Goal: Register for event/course

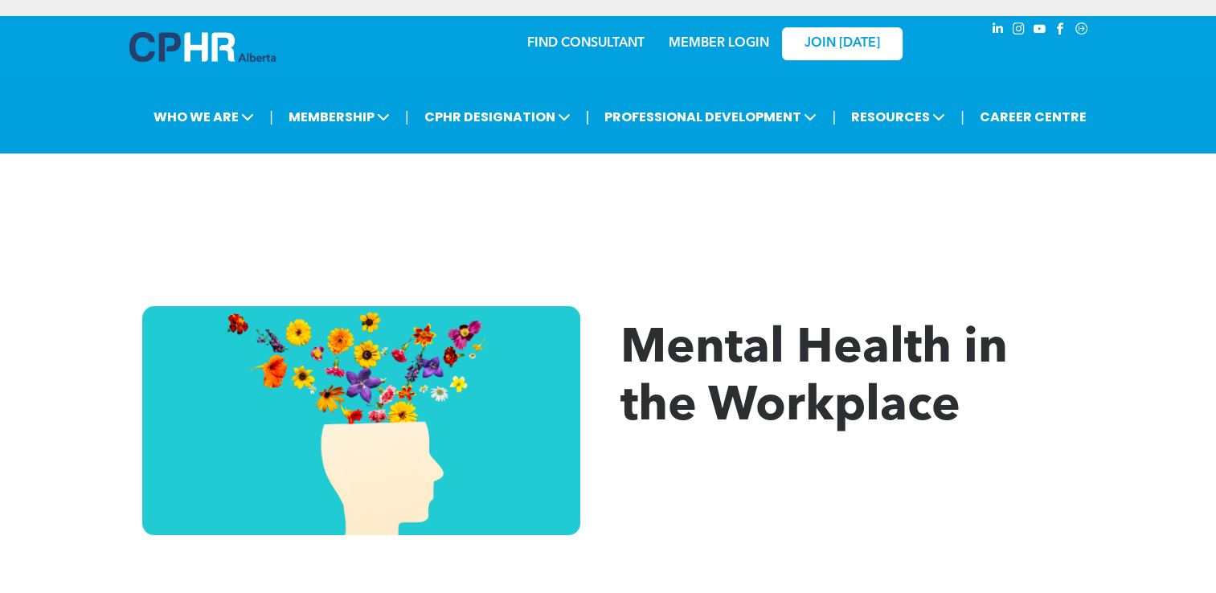
click at [722, 41] on link "MEMBER LOGIN" at bounding box center [719, 43] width 100 height 13
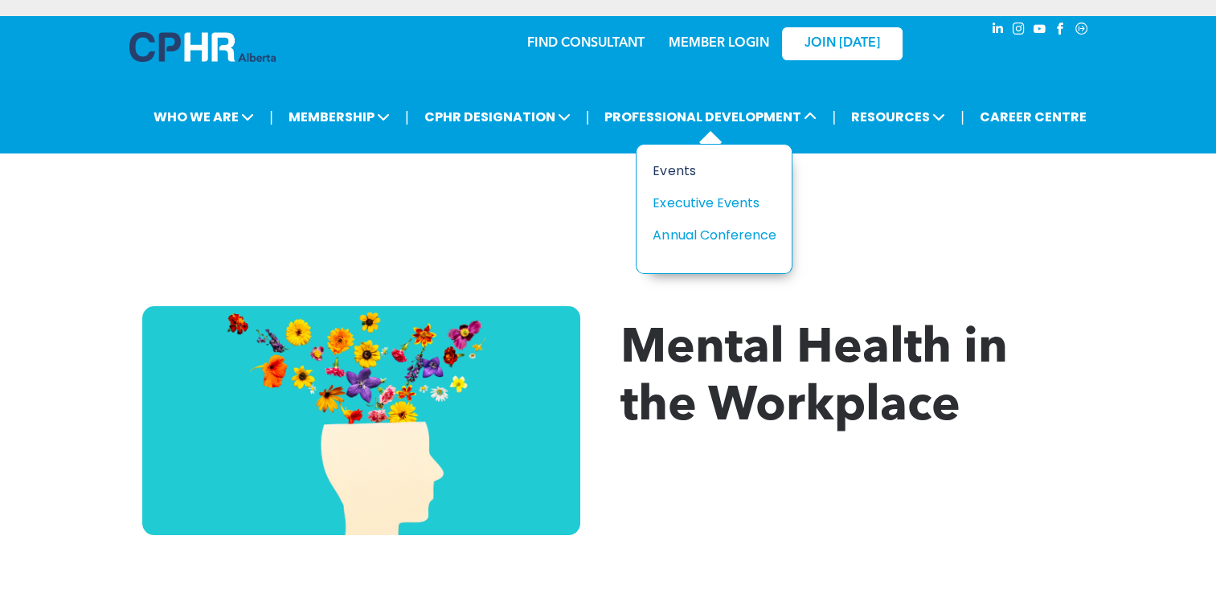
click at [669, 169] on div "Events" at bounding box center [708, 171] width 111 height 20
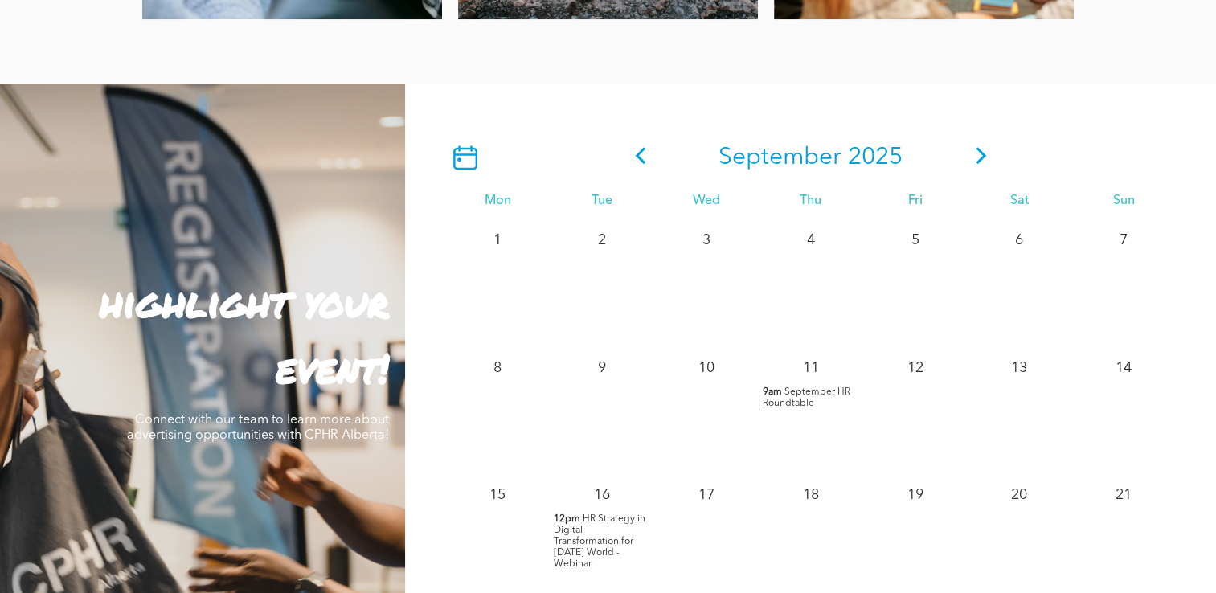
scroll to position [1322, 0]
click at [981, 162] on icon at bounding box center [981, 154] width 10 height 17
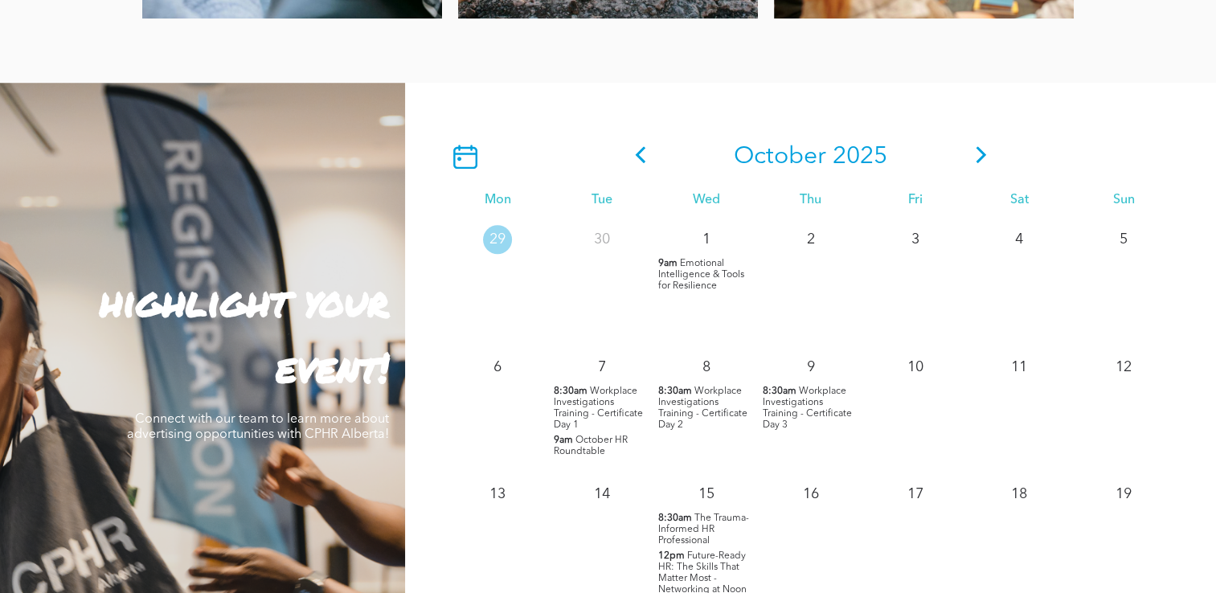
click at [582, 424] on p "8:30am Workplace Investigations Training - Certificate Day 1" at bounding box center [602, 408] width 96 height 45
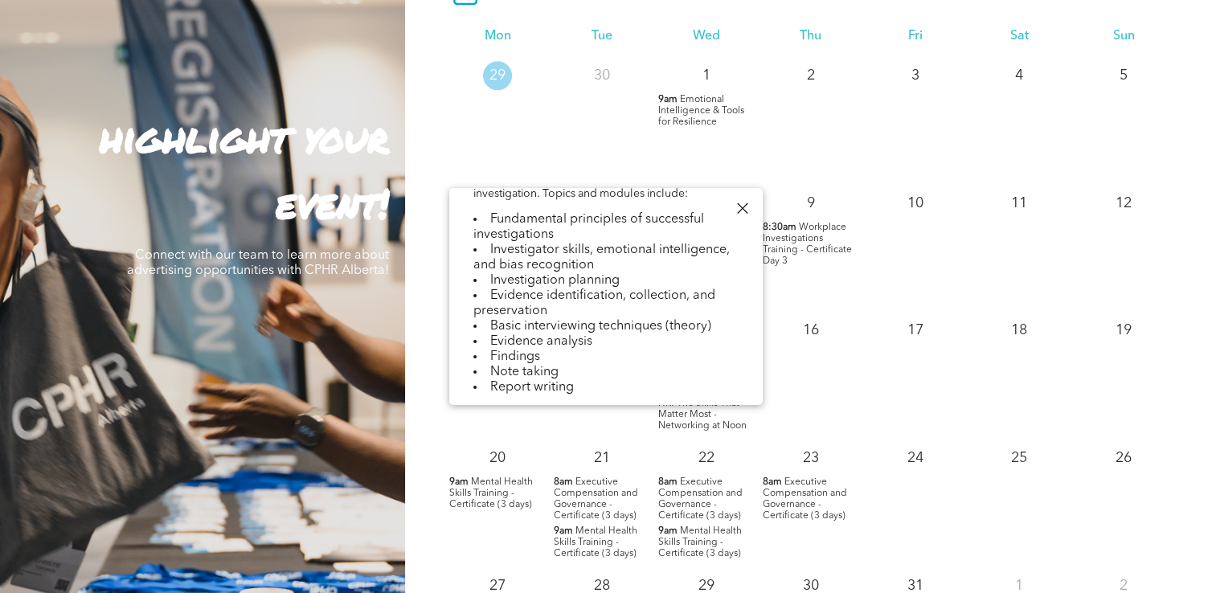
scroll to position [524, 0]
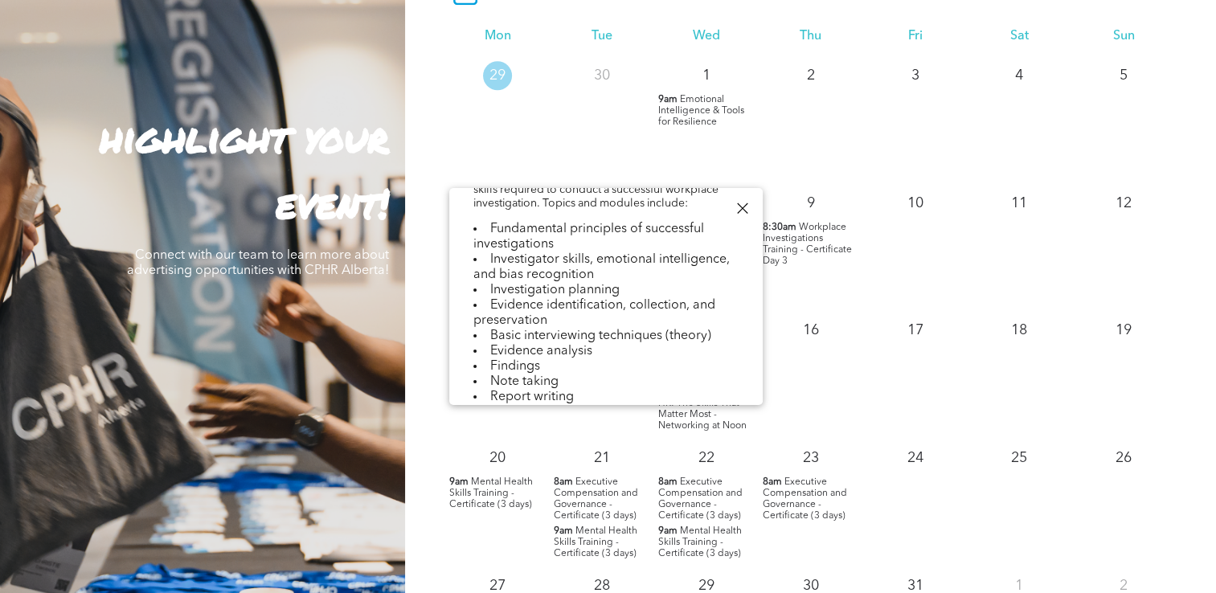
click at [746, 207] on div at bounding box center [743, 209] width 22 height 22
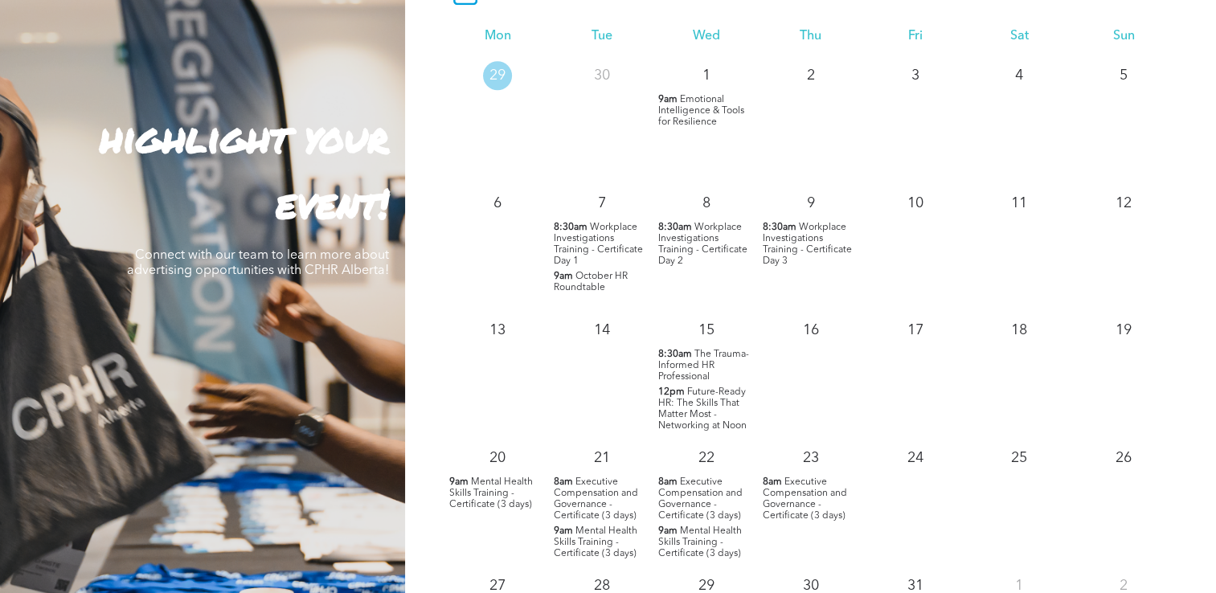
click at [709, 236] on span "Workplace Investigations Training - Certificate Day 2" at bounding box center [702, 244] width 89 height 43
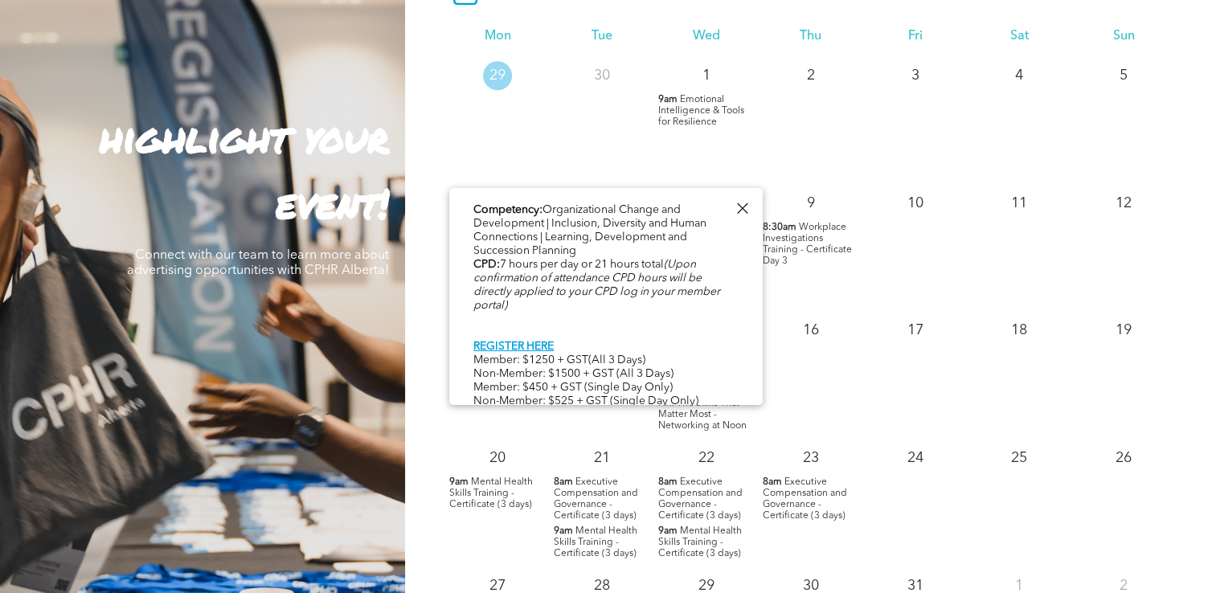
scroll to position [966, 0]
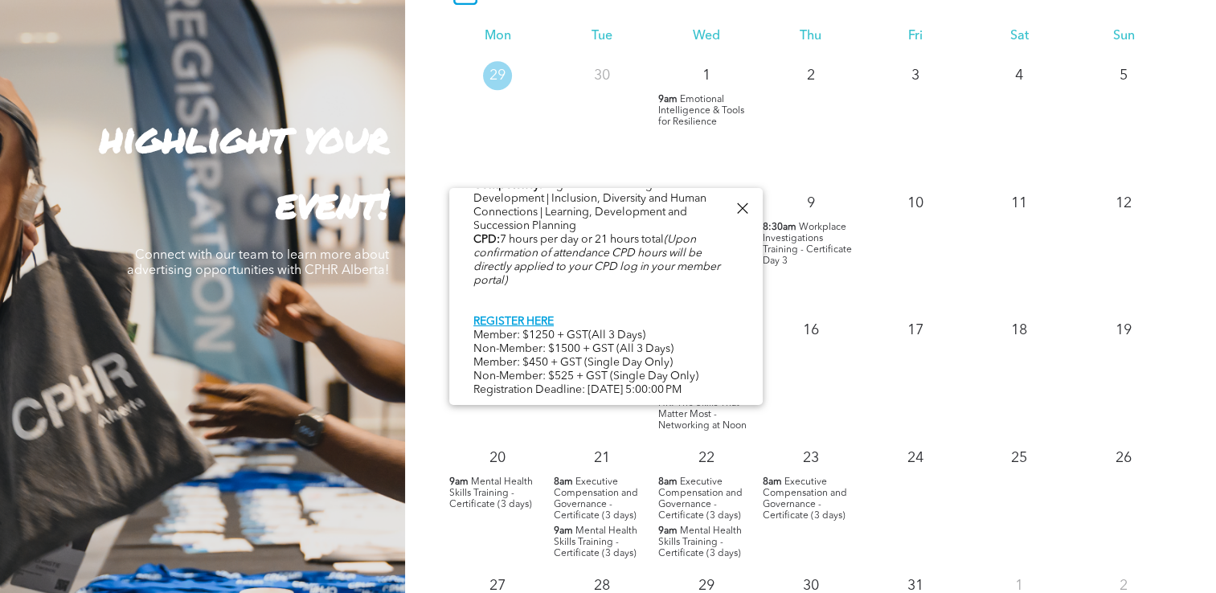
click at [738, 207] on div at bounding box center [743, 209] width 22 height 22
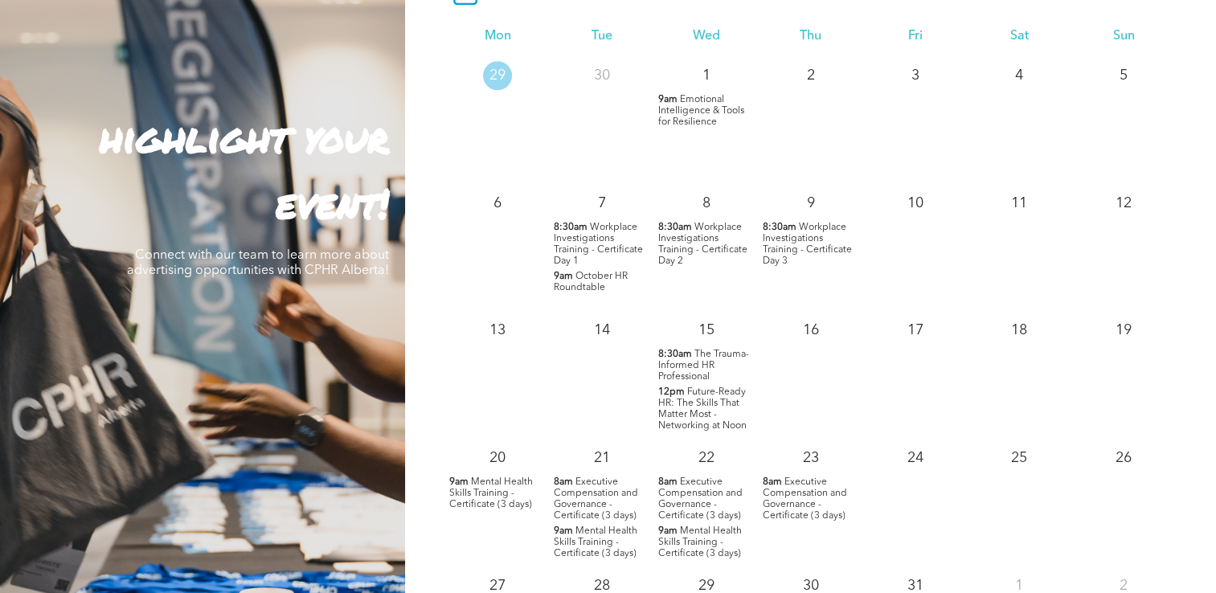
click at [778, 245] on span "Workplace Investigations Training - Certificate Day 3" at bounding box center [807, 244] width 89 height 43
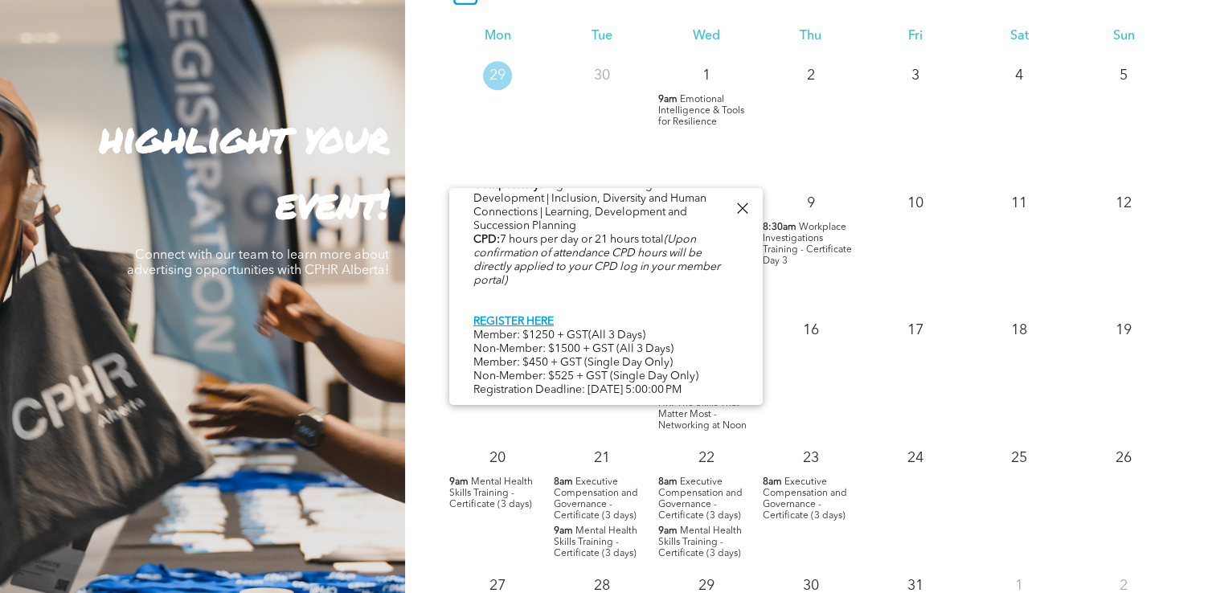
scroll to position [858, 0]
click at [744, 207] on div at bounding box center [743, 209] width 22 height 22
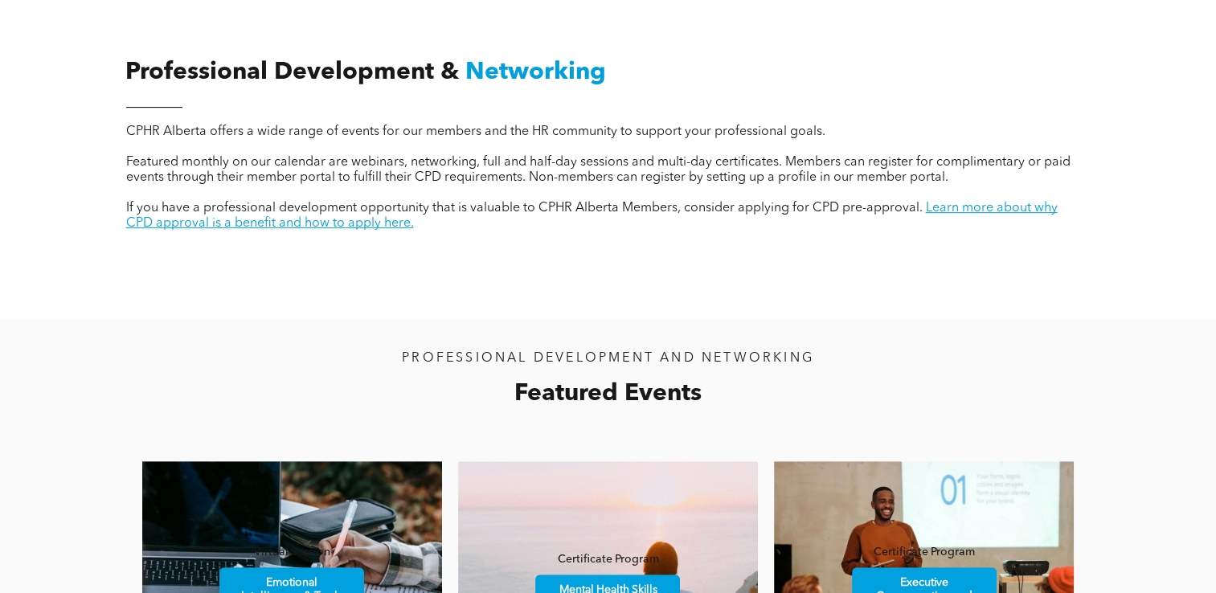
scroll to position [621, 0]
